Goal: Transaction & Acquisition: Purchase product/service

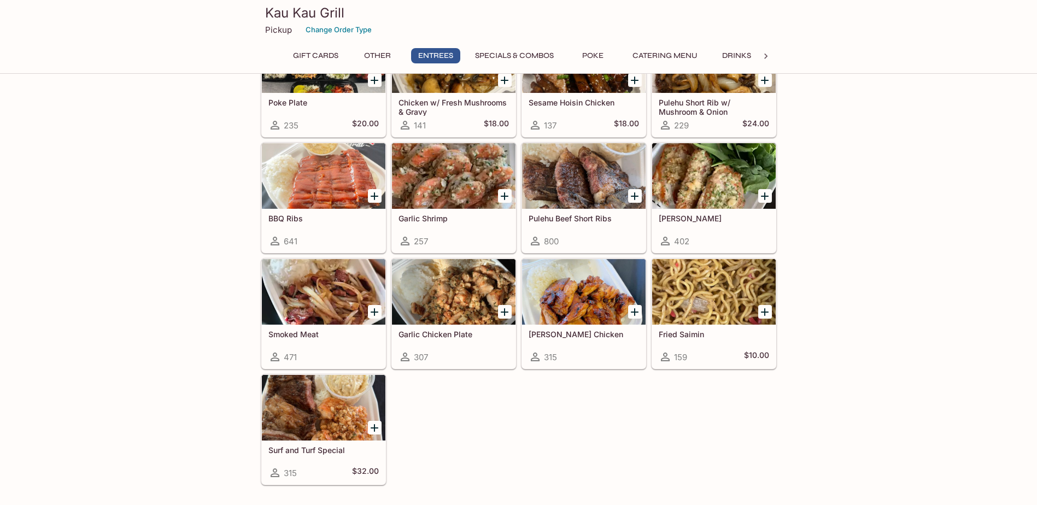
scroll to position [711, 0]
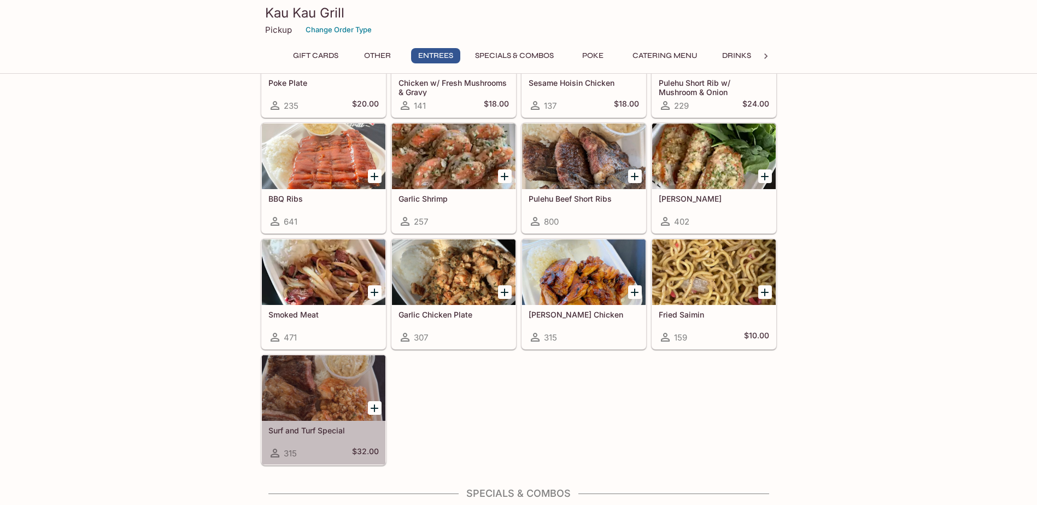
click at [304, 387] on div at bounding box center [324, 388] width 124 height 66
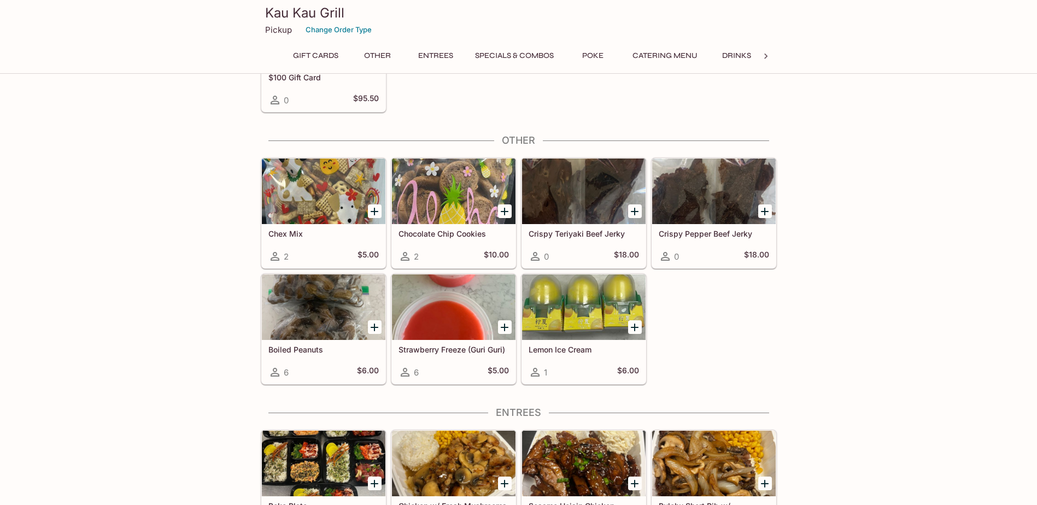
scroll to position [283, 0]
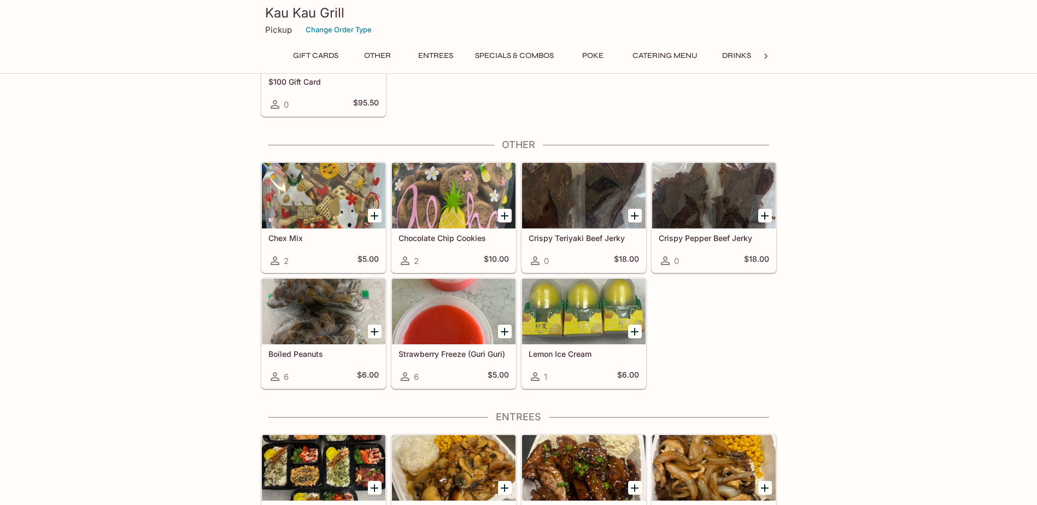
drag, startPoint x: 844, startPoint y: 361, endPoint x: 842, endPoint y: 353, distance: 8.5
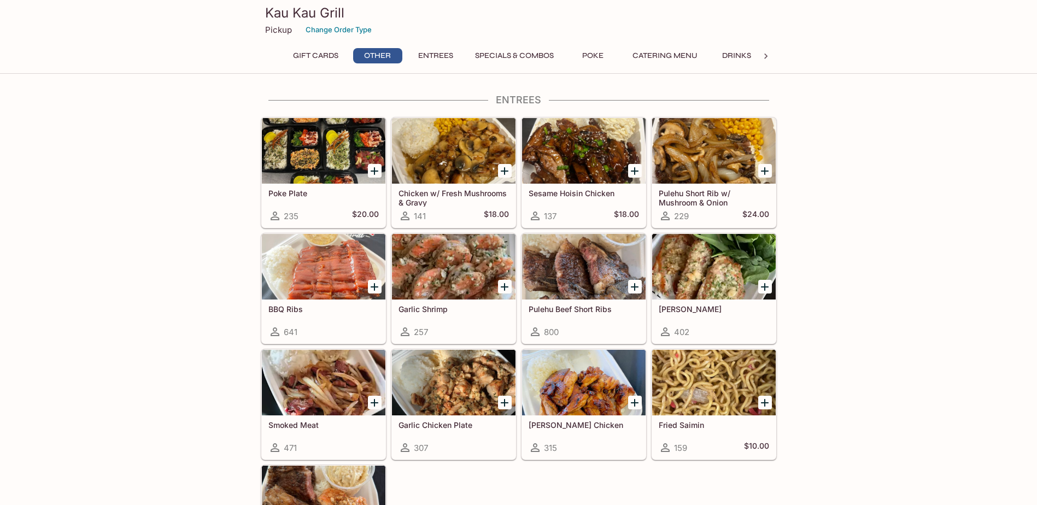
scroll to position [609, 0]
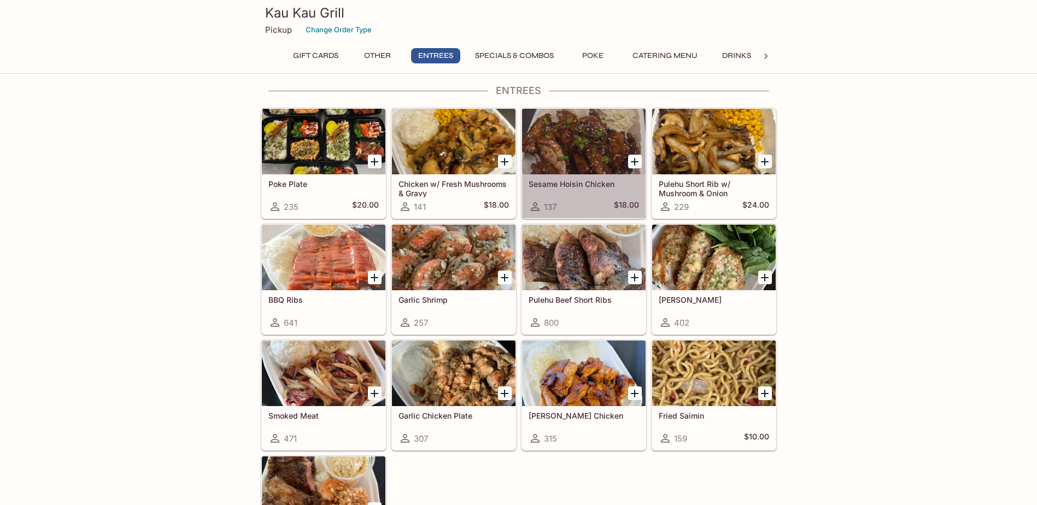
click at [577, 150] on div at bounding box center [584, 142] width 124 height 66
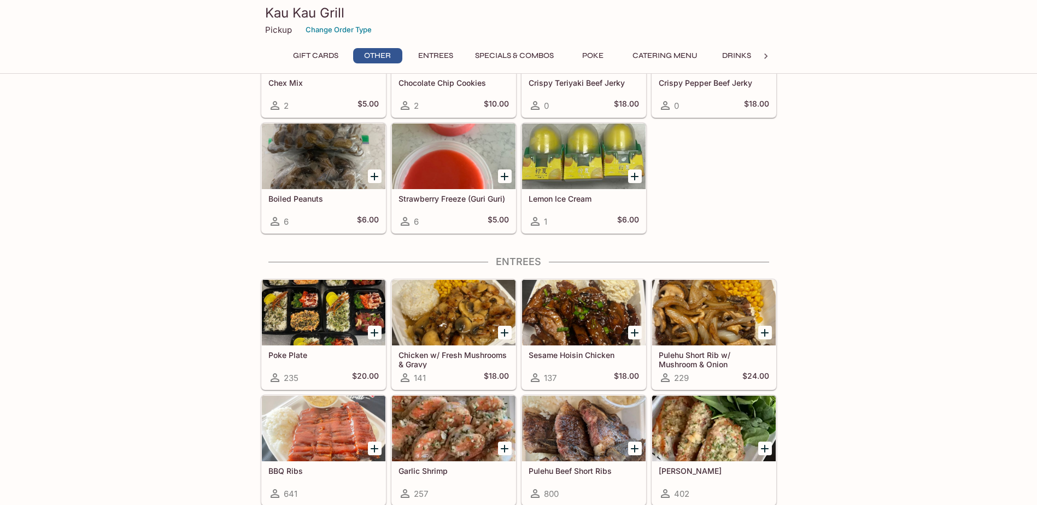
scroll to position [338, 0]
